Goal: Task Accomplishment & Management: Use online tool/utility

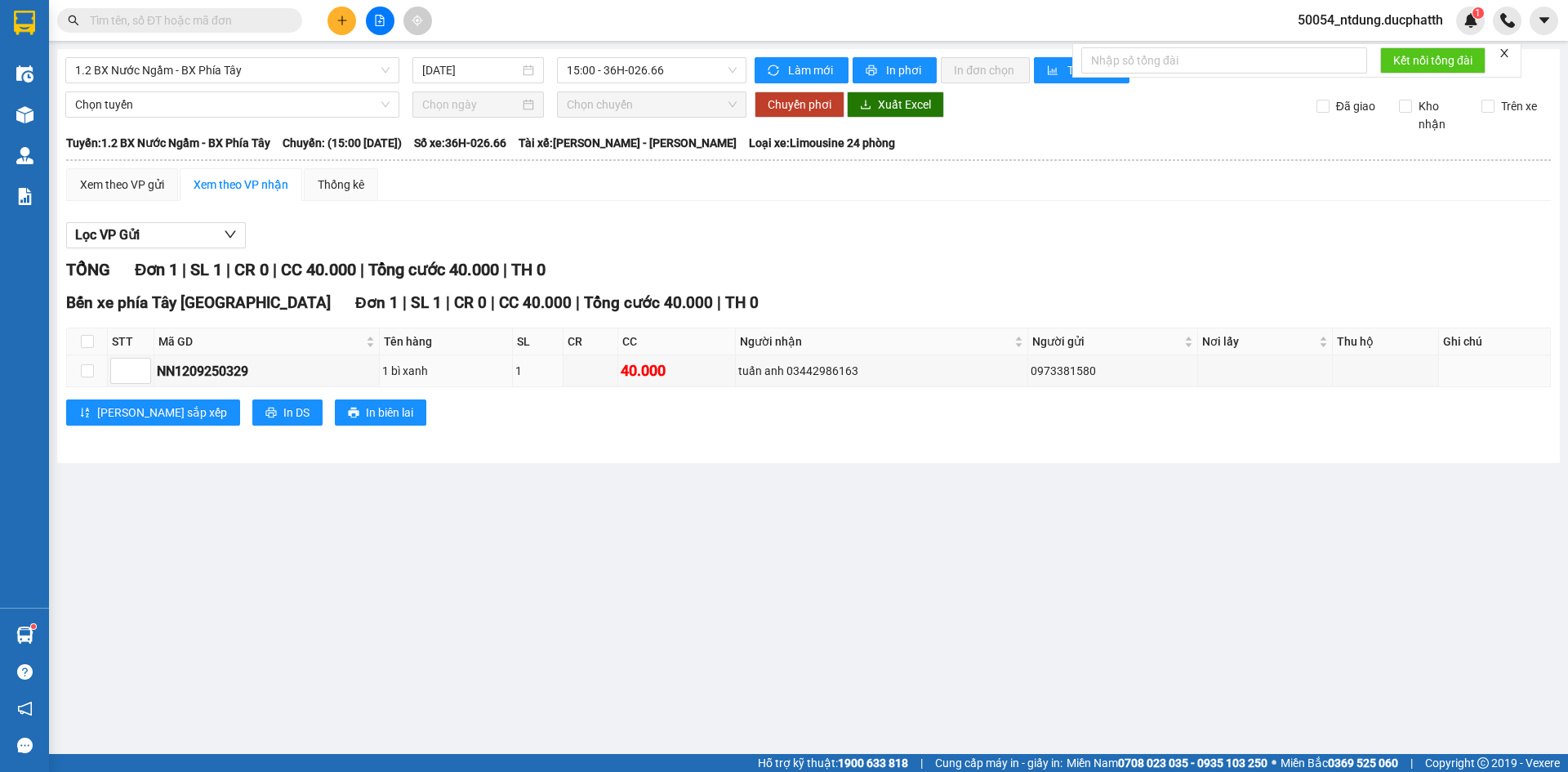
click at [381, 22] on icon "file-add" at bounding box center [379, 21] width 11 height 11
click at [238, 82] on span "1.2 BX Nước Ngầm - BX Phía Tây" at bounding box center [232, 70] width 315 height 24
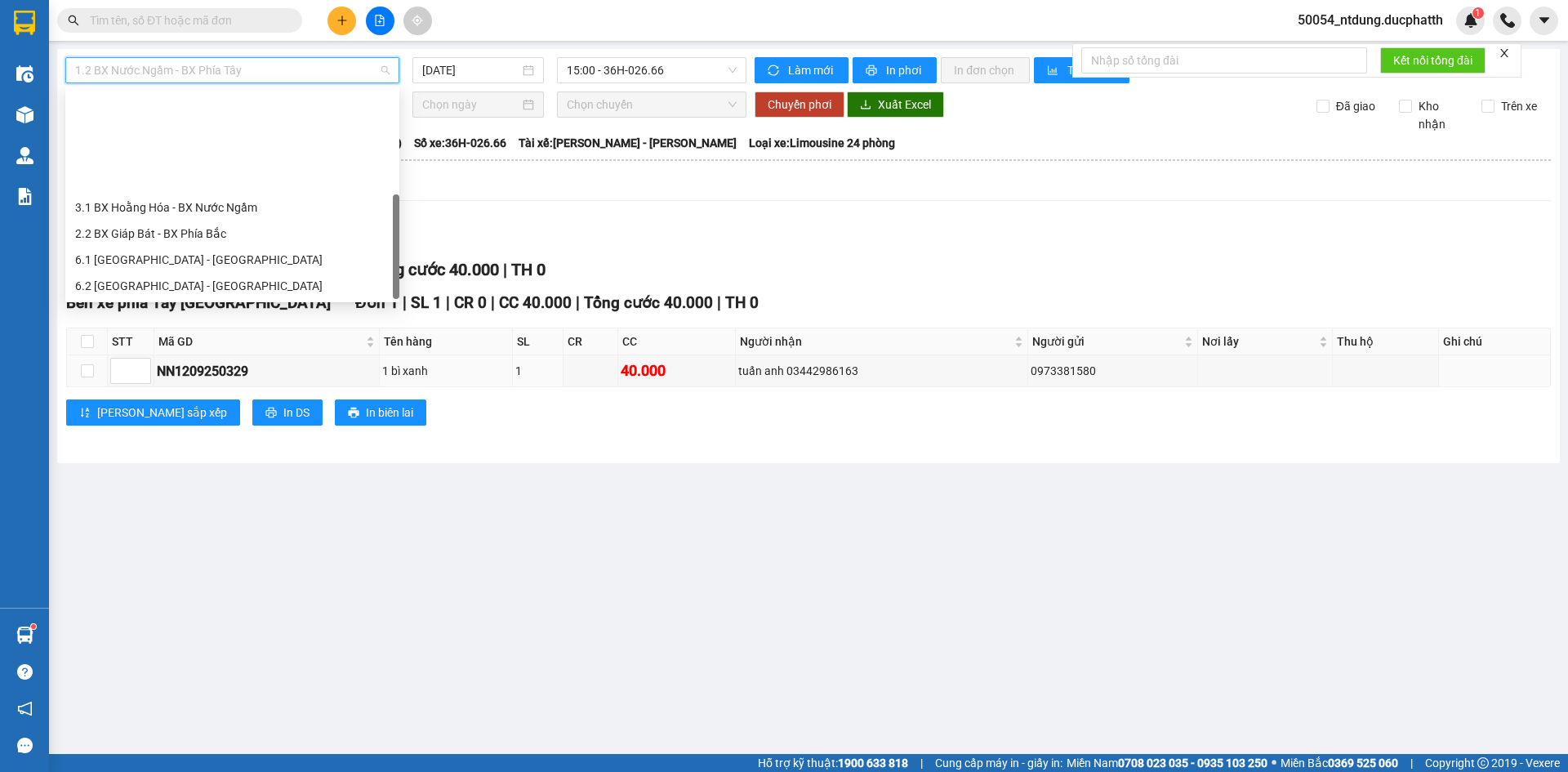
click at [237, 329] on div "3.2 BX Nước Ngầm - BX [GEOGRAPHIC_DATA]" at bounding box center [232, 337] width 315 height 18
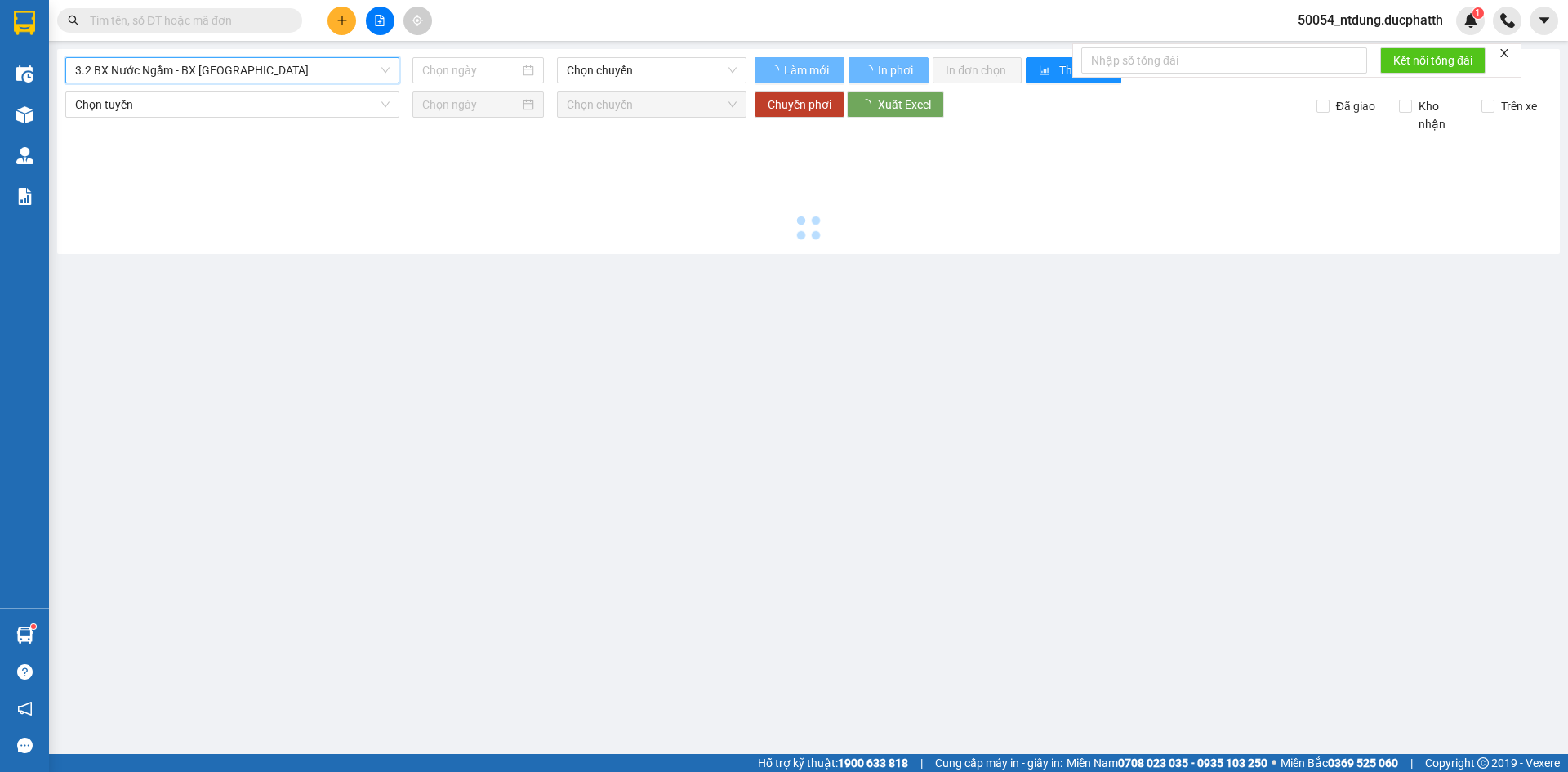
type input "[DATE]"
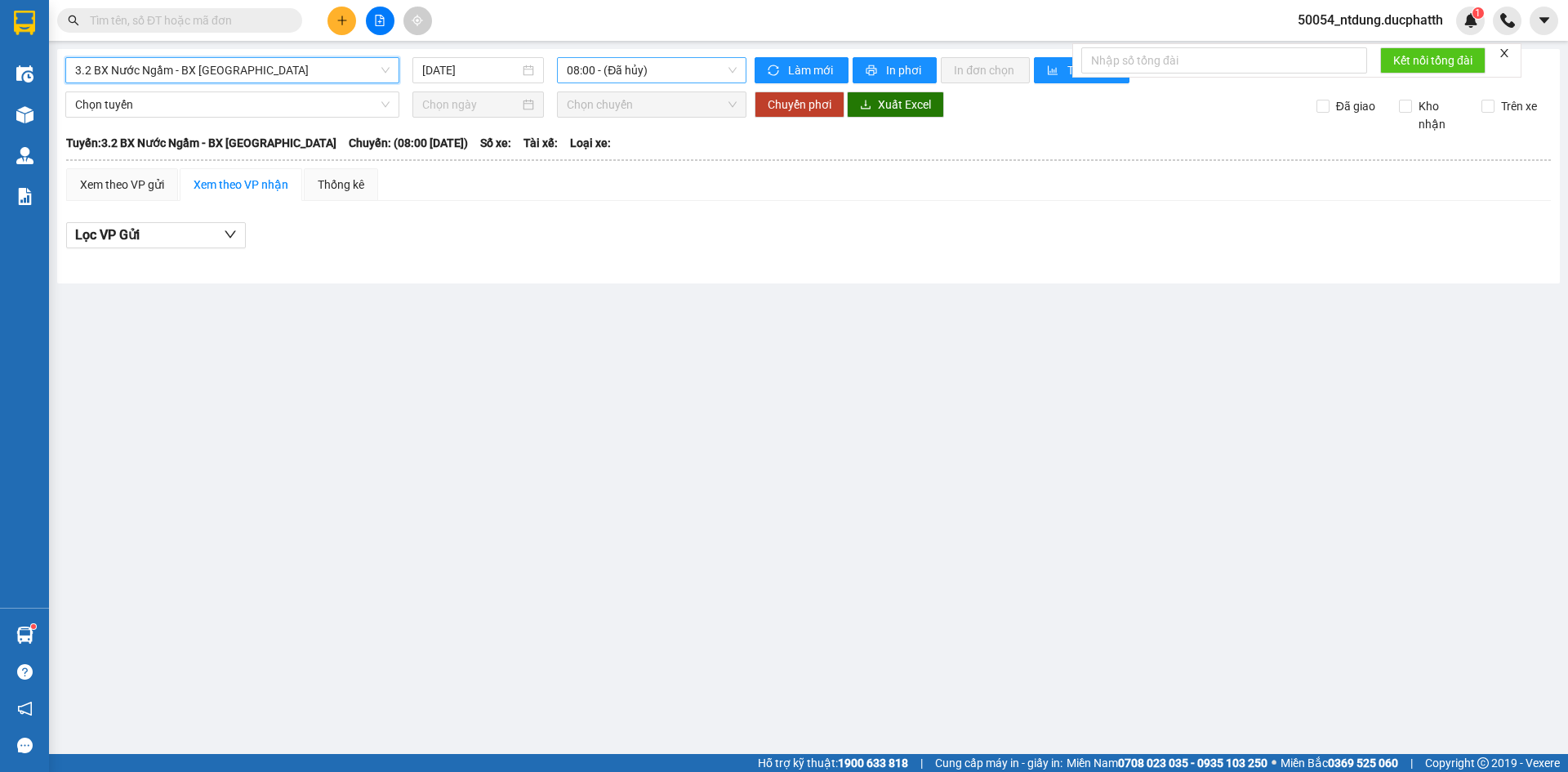
click at [639, 78] on span "08:00 - (Đã hủy)" at bounding box center [652, 70] width 170 height 24
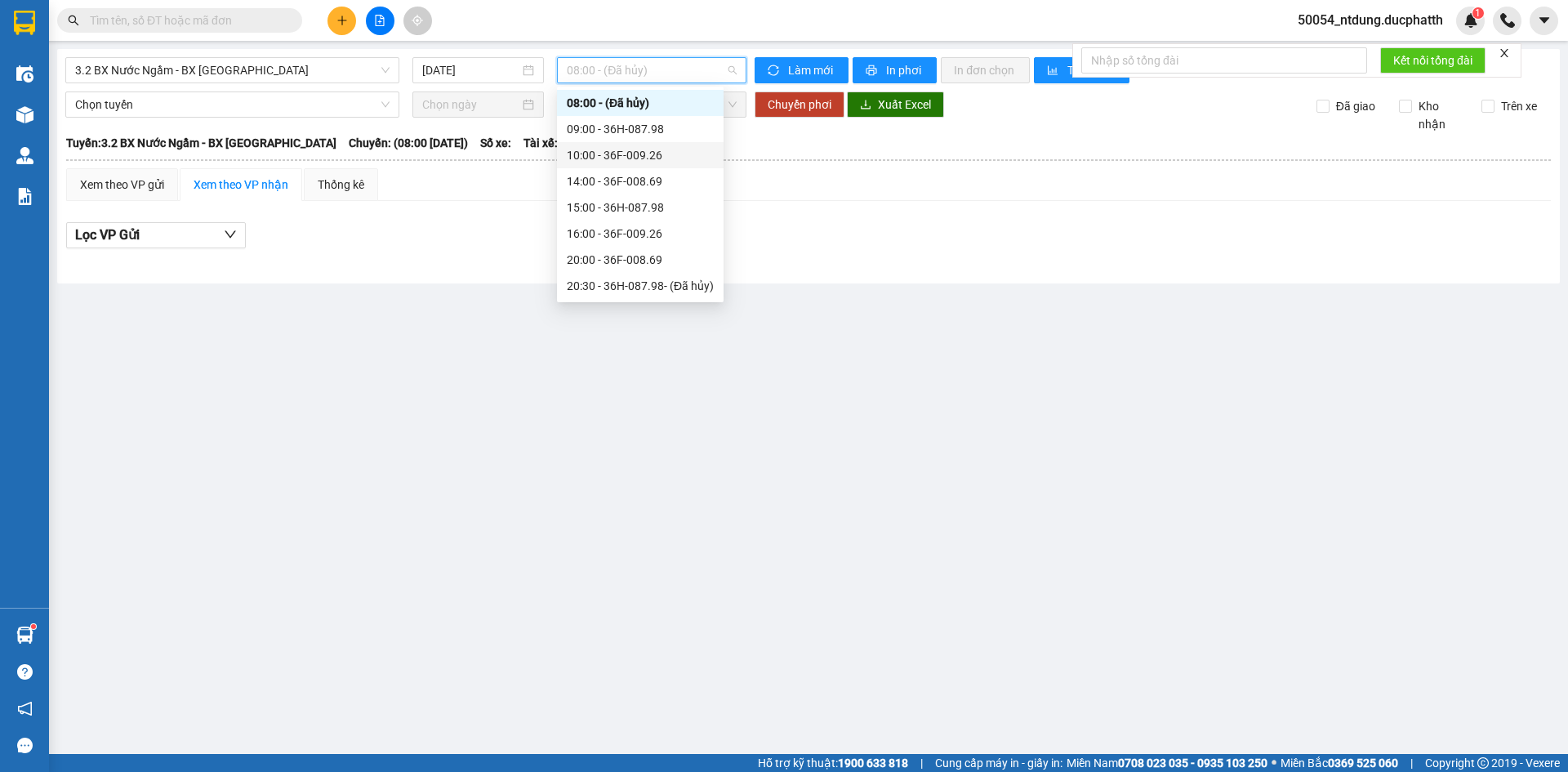
scroll to position [53, 0]
click at [632, 210] on div "16:00 - 36F-009.26" at bounding box center [640, 207] width 147 height 18
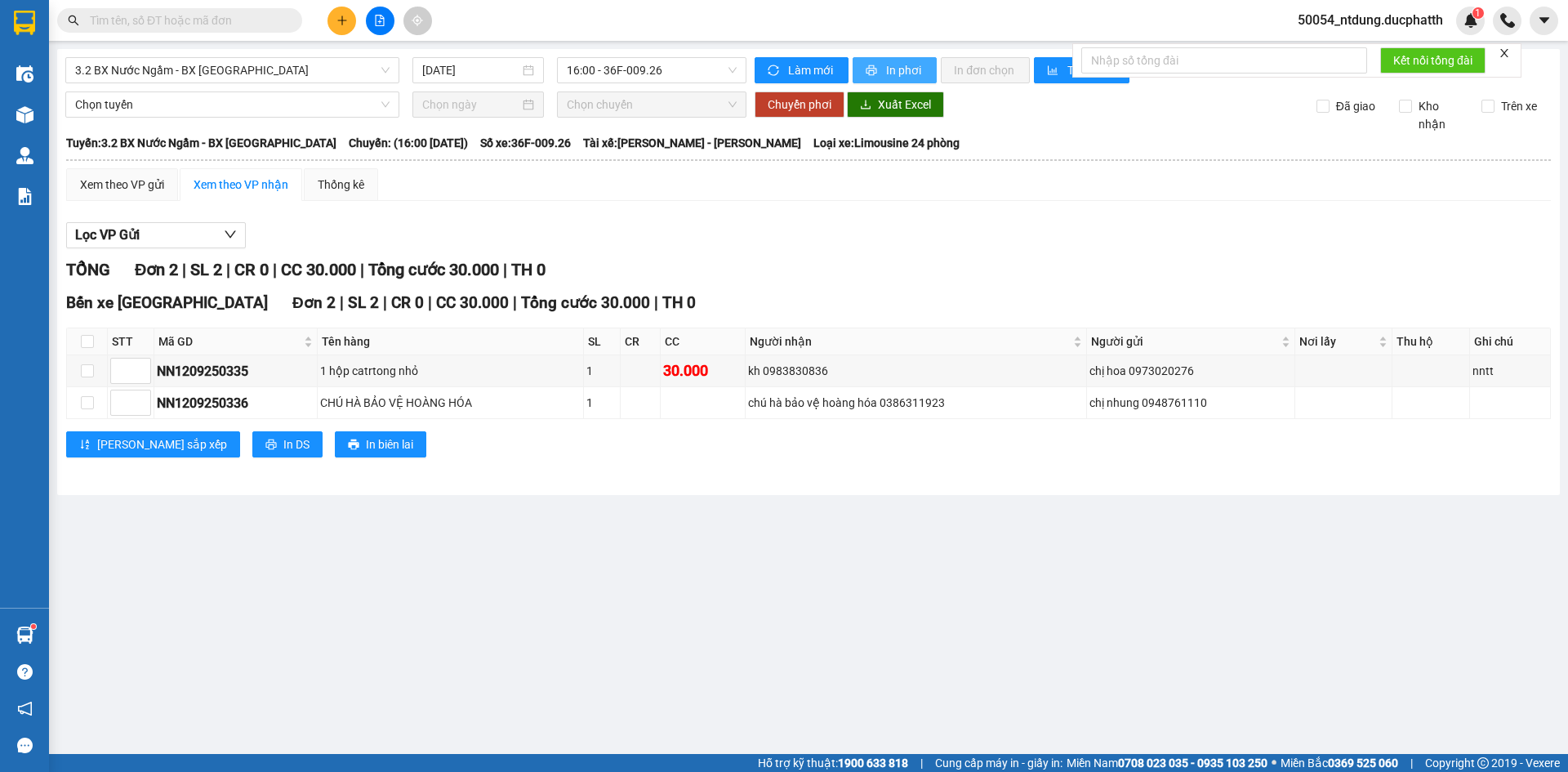
click at [886, 77] on span "In phơi" at bounding box center [905, 69] width 38 height 18
